Goal: Task Accomplishment & Management: Complete application form

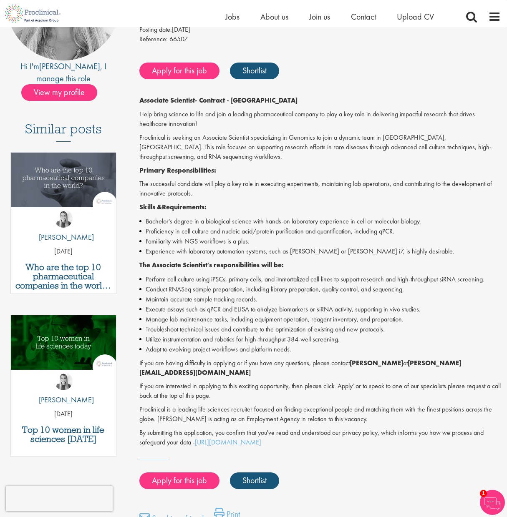
scroll to position [286, 0]
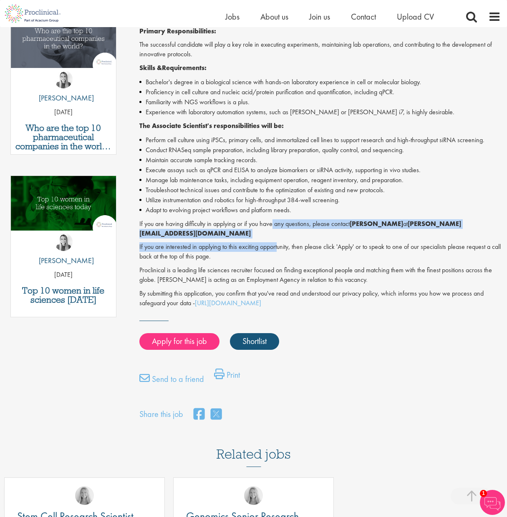
drag, startPoint x: 272, startPoint y: 224, endPoint x: 278, endPoint y: 234, distance: 11.6
click at [278, 234] on div "Associate Scientist - Contract - Cambridge MA Help bring science to life and jo…" at bounding box center [319, 132] width 361 height 351
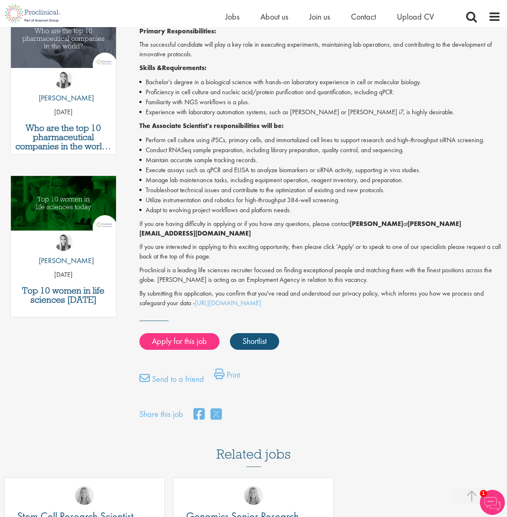
click at [264, 225] on p "If you are having difficulty in applying or if you have any questions, please c…" at bounding box center [319, 228] width 361 height 19
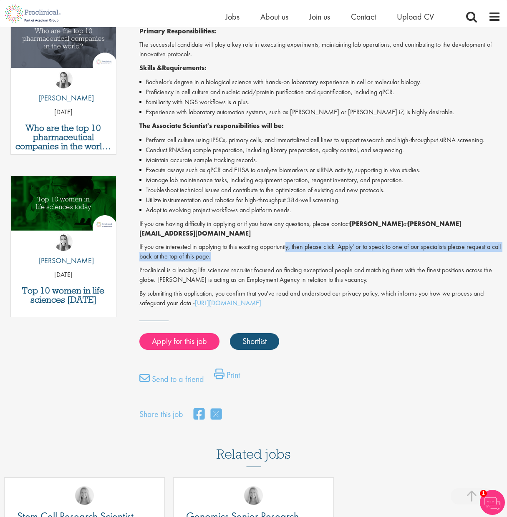
drag, startPoint x: 289, startPoint y: 241, endPoint x: 293, endPoint y: 244, distance: 5.3
click at [293, 244] on p "If you are interested in applying to this exciting opportunity, then please cli…" at bounding box center [319, 251] width 361 height 19
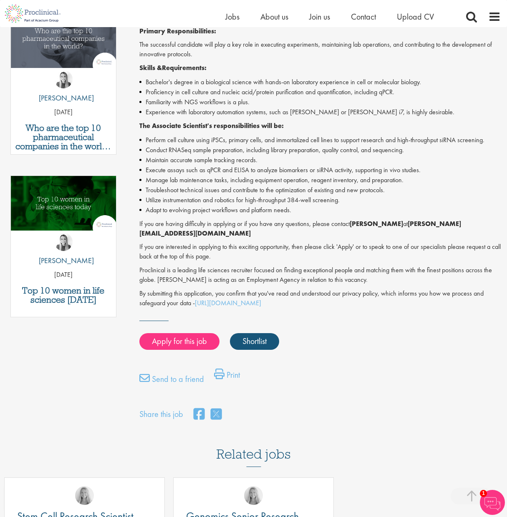
click at [272, 225] on p "If you are having difficulty in applying or if you have any questions, please c…" at bounding box center [319, 228] width 361 height 19
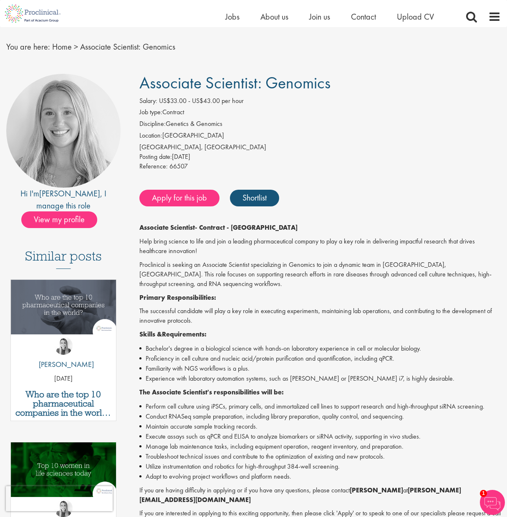
scroll to position [0, 0]
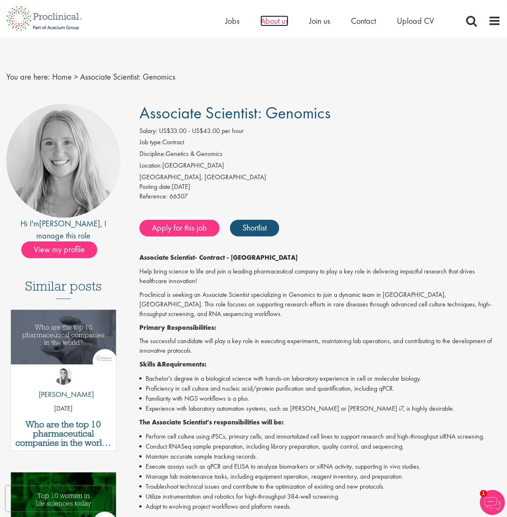
click at [275, 23] on span "About us" at bounding box center [274, 20] width 28 height 11
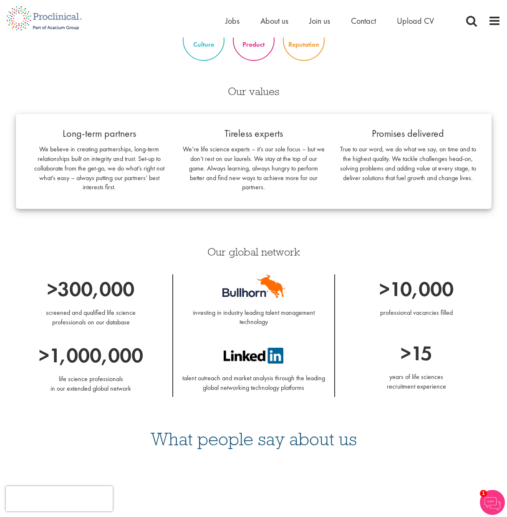
scroll to position [500, 0]
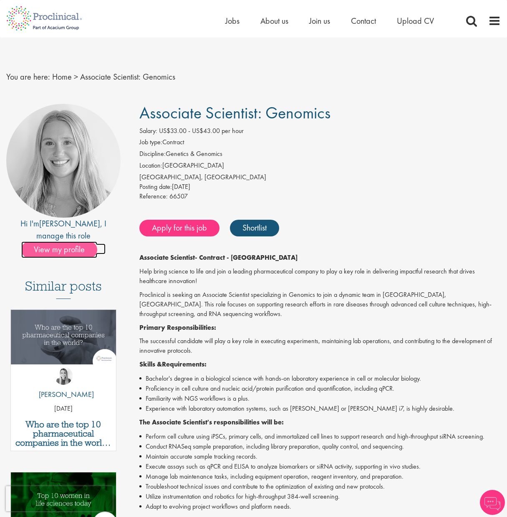
click at [53, 241] on span "View my profile" at bounding box center [59, 249] width 76 height 17
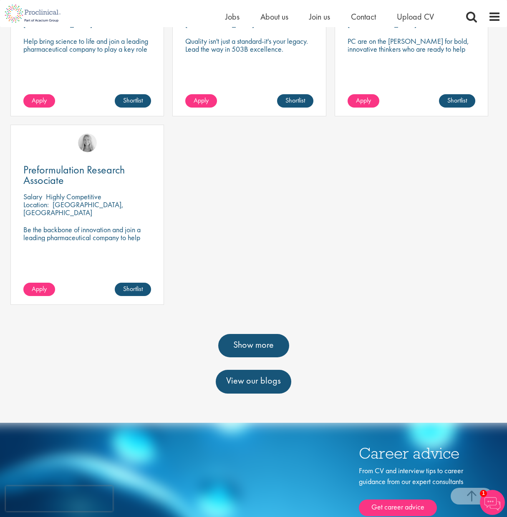
scroll to position [592, 0]
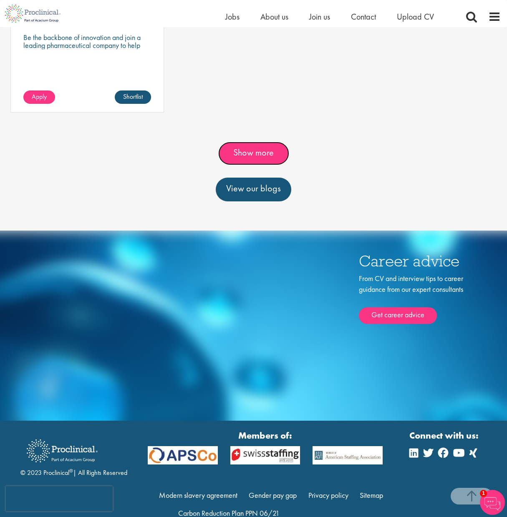
click at [243, 165] on link "Show more" at bounding box center [253, 153] width 71 height 23
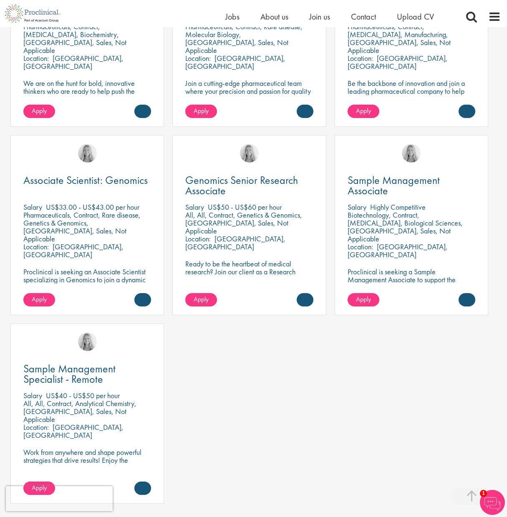
scroll to position [773, 0]
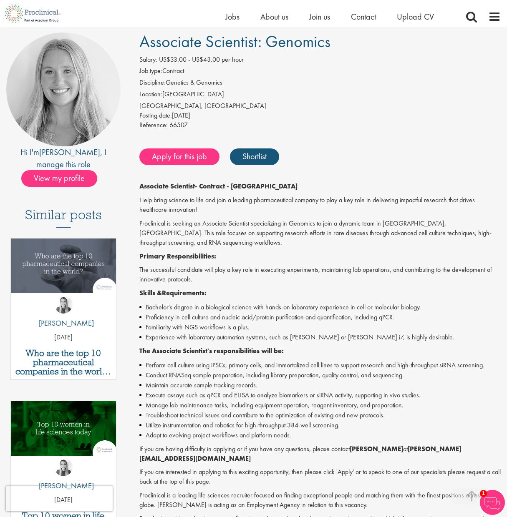
scroll to position [230, 0]
